Goal: Task Accomplishment & Management: Use online tool/utility

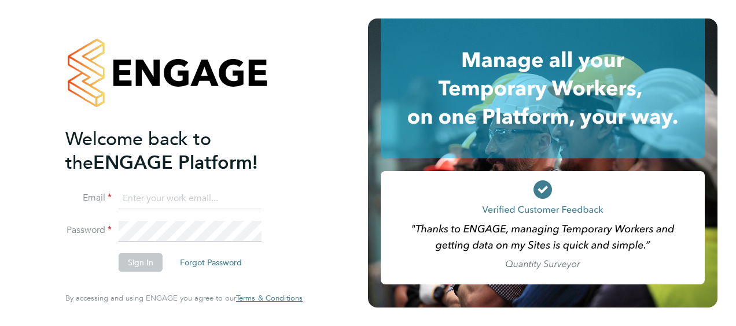
type input "ben.ioannou@cpplc.com"
click at [130, 265] on button "Sign In" at bounding box center [141, 262] width 44 height 19
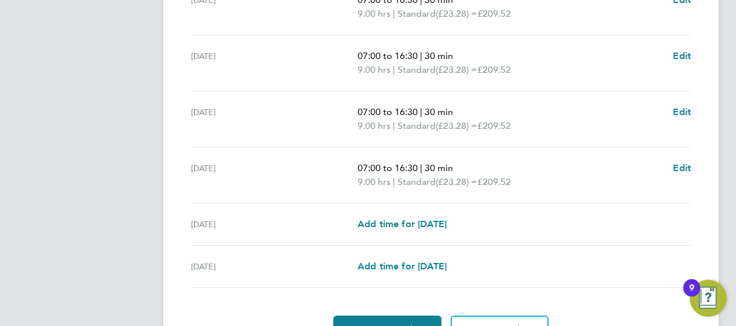
scroll to position [459, 0]
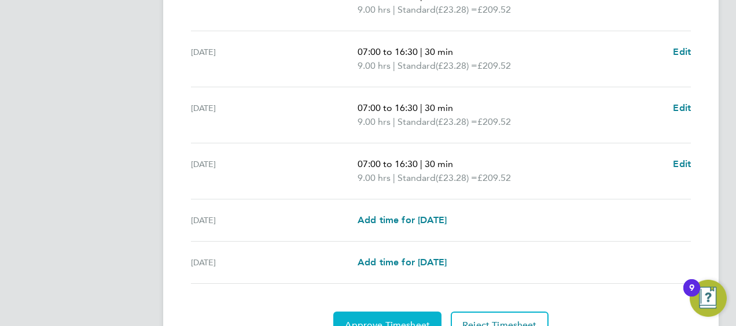
click at [380, 315] on button "Approve Timesheet" at bounding box center [387, 326] width 108 height 28
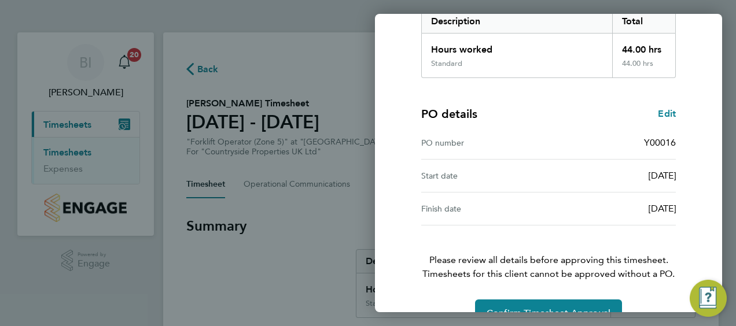
scroll to position [227, 0]
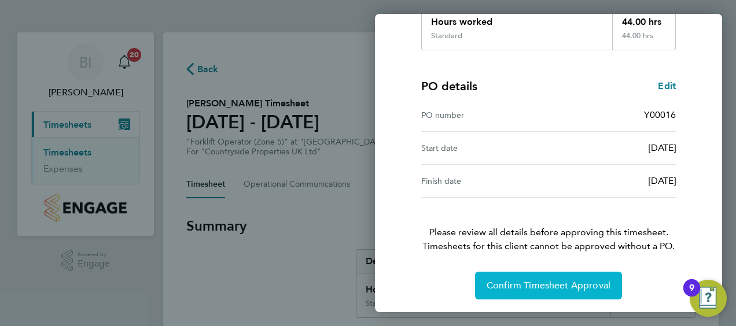
click at [539, 288] on span "Confirm Timesheet Approval" at bounding box center [549, 286] width 124 height 12
